Goal: Share content: Share content

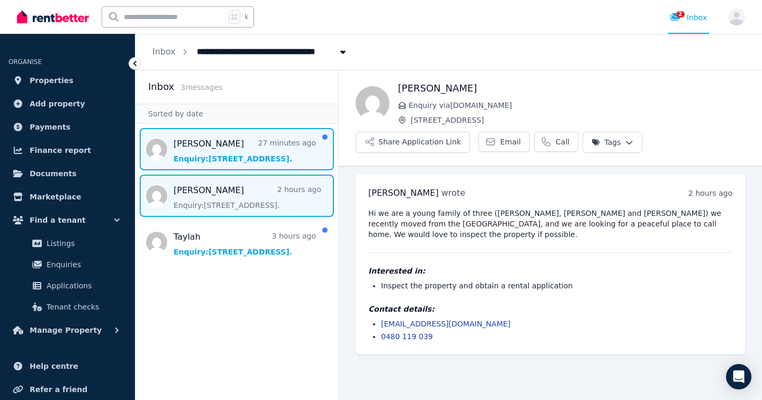
click at [293, 148] on span "Message list" at bounding box center [236, 149] width 203 height 42
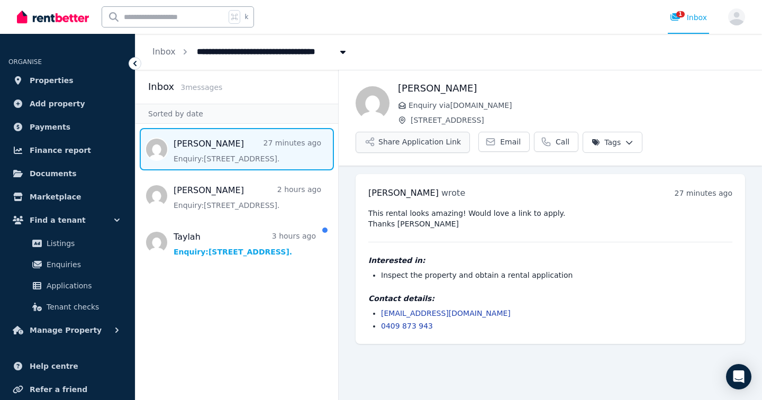
click at [440, 139] on button "Share Application Link" at bounding box center [412, 142] width 114 height 21
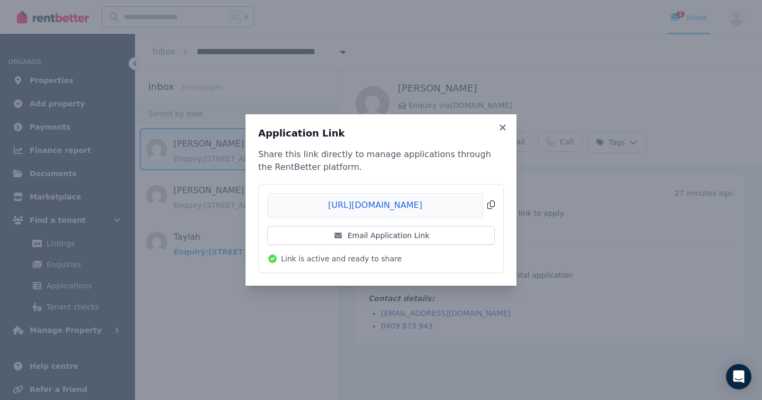
click at [404, 205] on span "Copied!" at bounding box center [380, 205] width 227 height 24
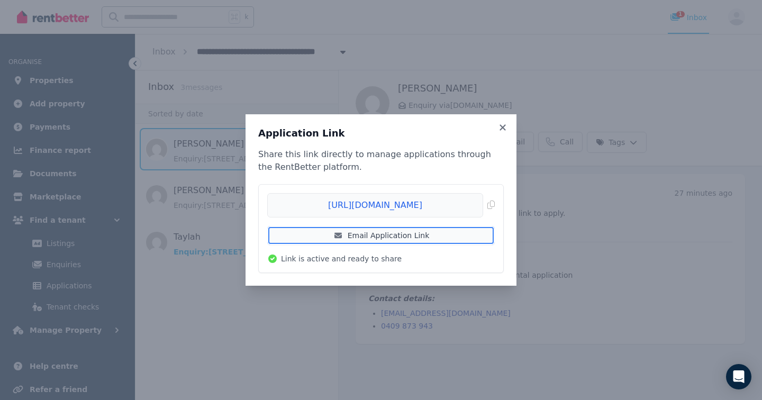
click at [399, 238] on link "Email Application Link" at bounding box center [380, 235] width 227 height 19
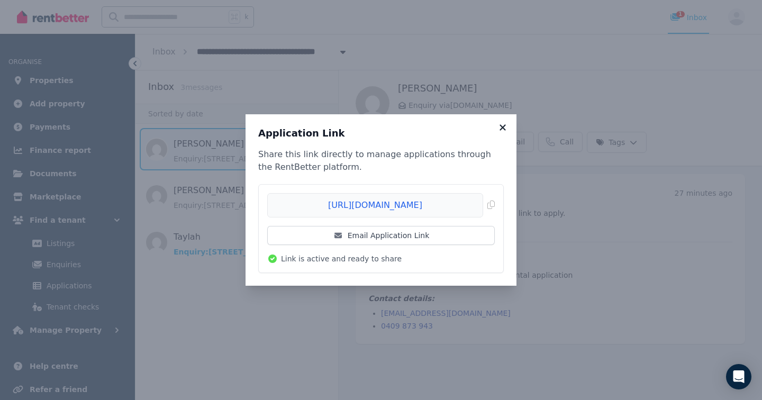
click at [499, 128] on icon at bounding box center [502, 128] width 11 height 10
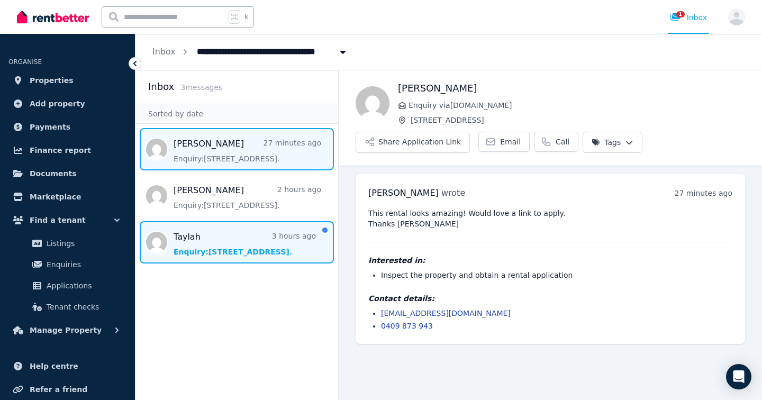
click at [229, 244] on span "Message list" at bounding box center [236, 242] width 203 height 42
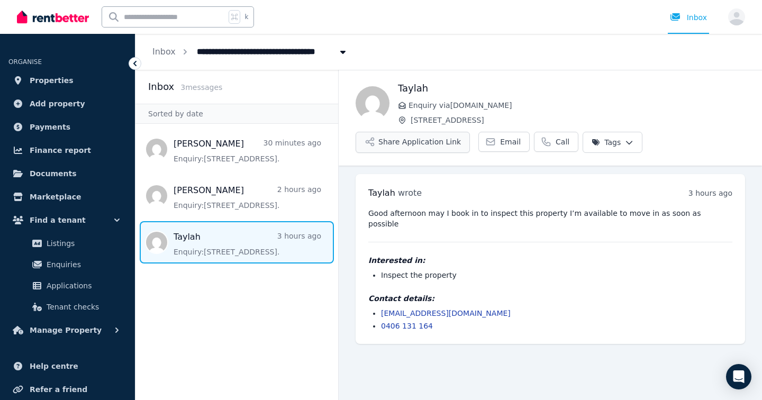
click at [424, 141] on button "Share Application Link" at bounding box center [412, 142] width 114 height 21
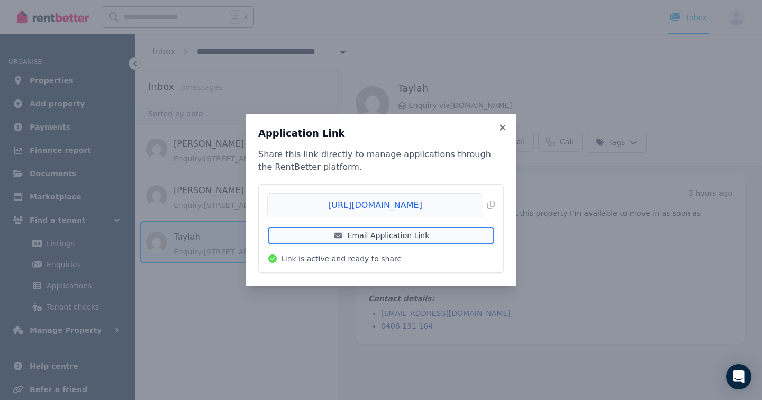
click at [373, 238] on link "Email Application Link" at bounding box center [380, 235] width 227 height 19
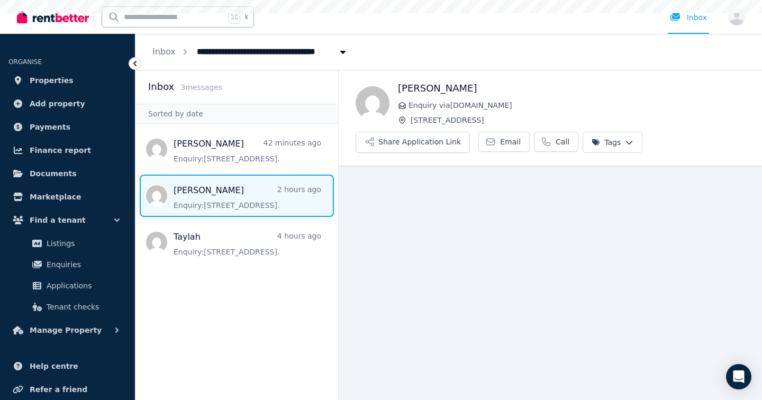
click at [373, 144] on icon "button" at bounding box center [370, 142] width 8 height 8
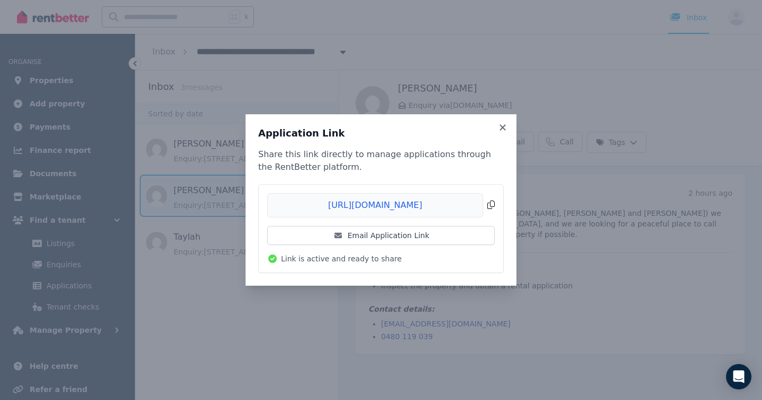
click at [486, 205] on span "Copied!" at bounding box center [380, 205] width 227 height 24
